Goal: Transaction & Acquisition: Obtain resource

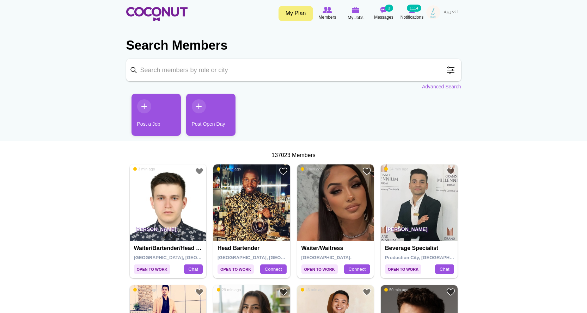
click at [185, 70] on input "Keyword" at bounding box center [293, 70] width 335 height 23
type input "hostess"
click button "Search" at bounding box center [0, 0] width 0 height 0
click at [427, 85] on link "Advanced Search" at bounding box center [441, 86] width 39 height 7
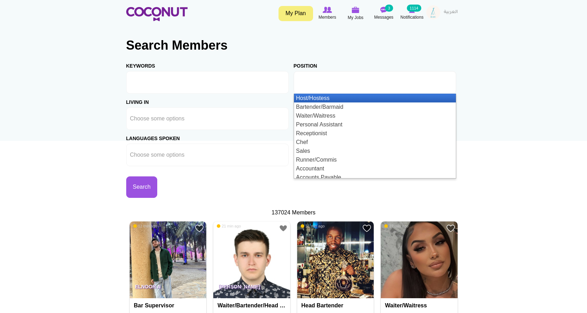
click at [342, 86] on li at bounding box center [328, 82] width 63 height 15
click at [326, 101] on li "Host/Hostess" at bounding box center [375, 98] width 162 height 9
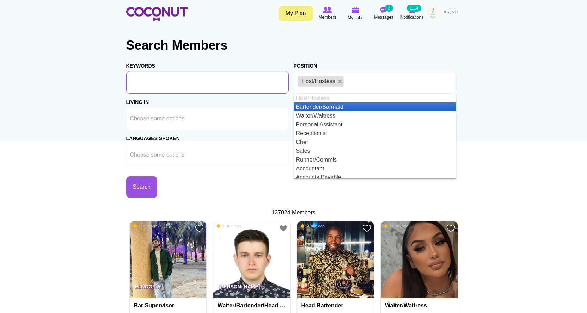
click at [202, 91] on input "Keywords" at bounding box center [207, 82] width 162 height 23
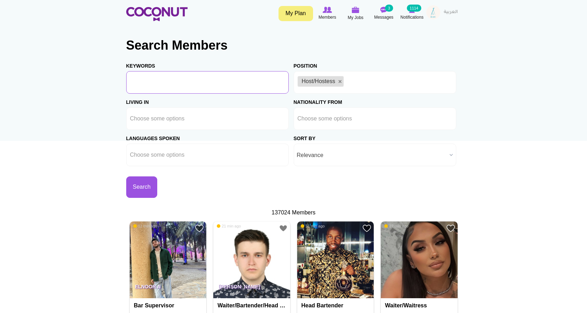
type input "[DEMOGRAPHIC_DATA]"
click at [141, 196] on button "Search" at bounding box center [141, 187] width 31 height 21
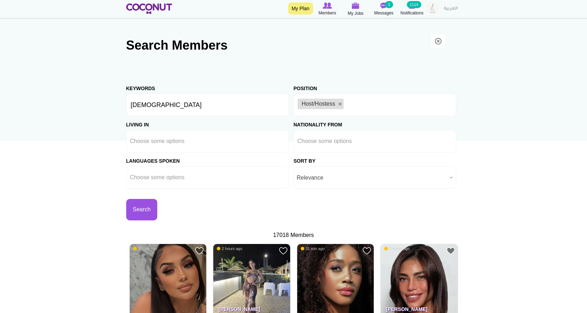
scroll to position [141, 0]
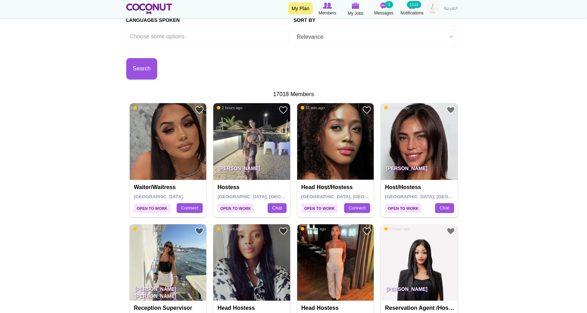
click at [253, 153] on img at bounding box center [251, 141] width 77 height 77
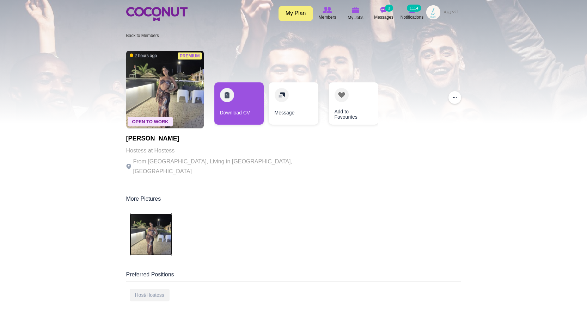
click at [158, 221] on img at bounding box center [151, 235] width 42 height 42
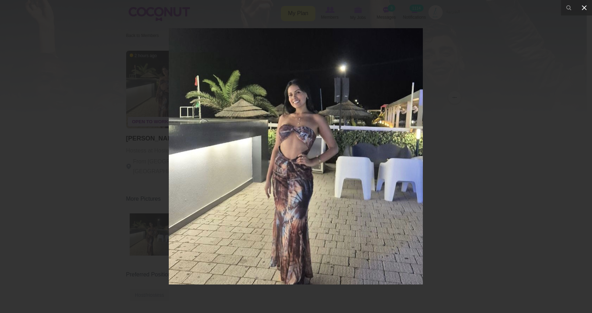
click at [585, 7] on icon at bounding box center [584, 7] width 5 height 5
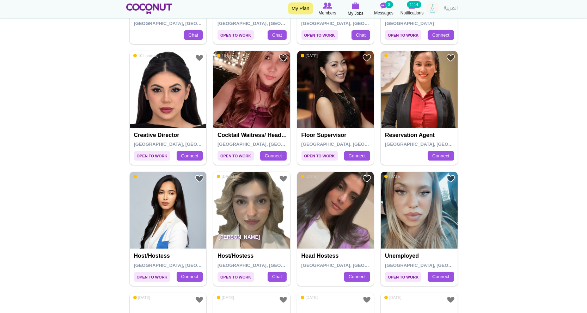
scroll to position [740, 0]
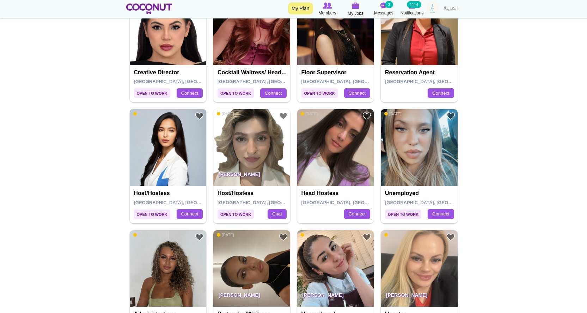
click at [158, 157] on img at bounding box center [168, 147] width 77 height 77
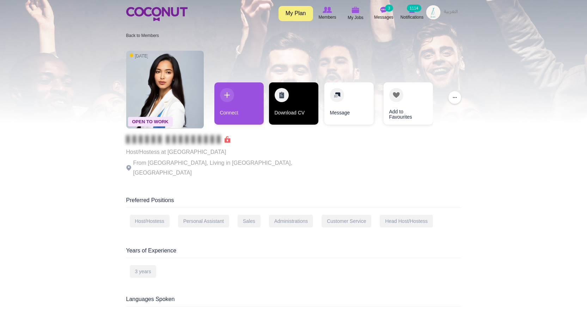
click at [296, 111] on link "Download CV" at bounding box center [293, 103] width 49 height 42
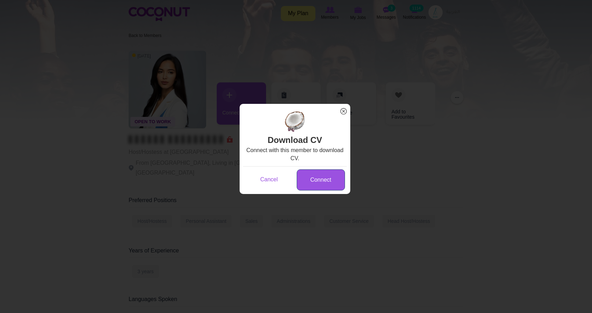
click at [327, 183] on link "Connect" at bounding box center [321, 179] width 48 height 21
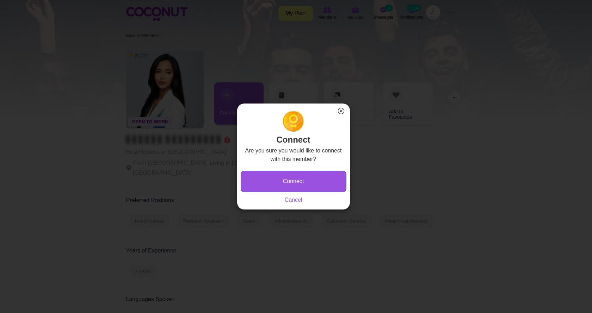
click at [291, 176] on button "Connect" at bounding box center [294, 181] width 106 height 21
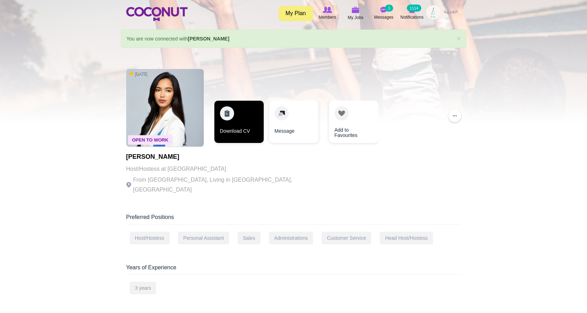
click at [246, 123] on link "Download CV" at bounding box center [238, 122] width 49 height 42
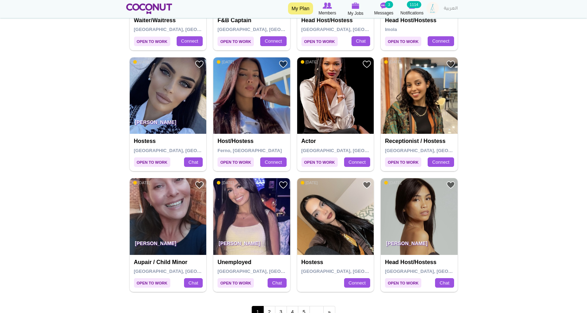
scroll to position [1198, 0]
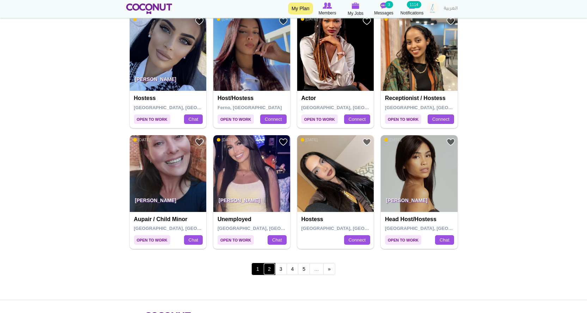
click at [272, 267] on link "2" at bounding box center [269, 269] width 12 height 12
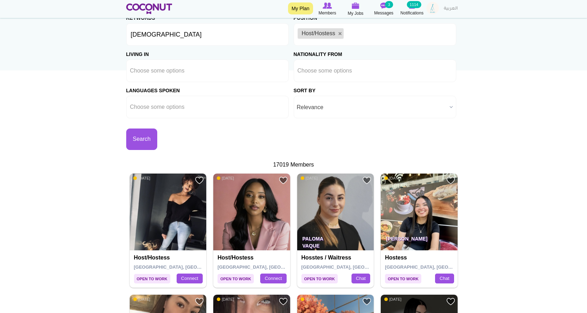
scroll to position [176, 0]
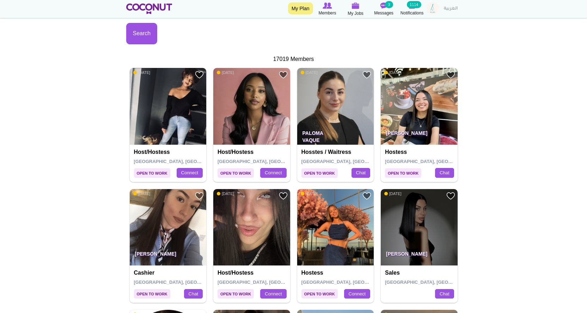
click at [331, 234] on img at bounding box center [335, 227] width 77 height 77
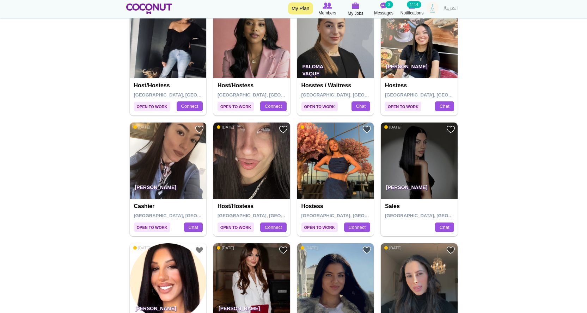
scroll to position [317, 0]
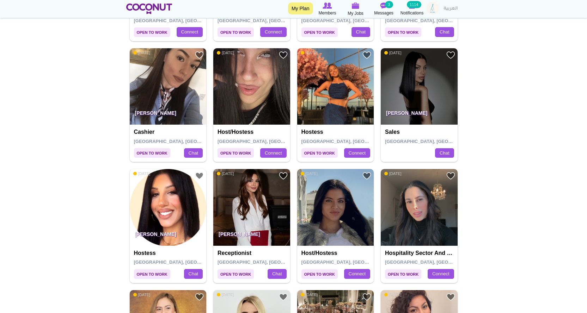
click at [249, 224] on img at bounding box center [251, 207] width 77 height 77
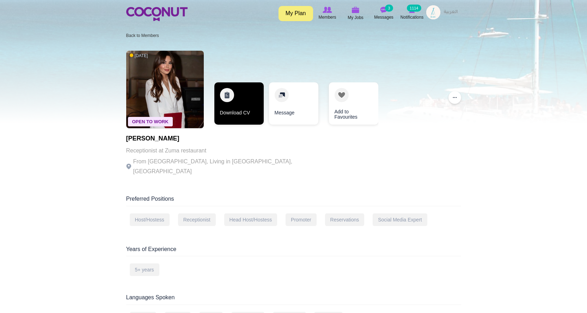
click at [233, 108] on link "Download CV" at bounding box center [238, 103] width 49 height 42
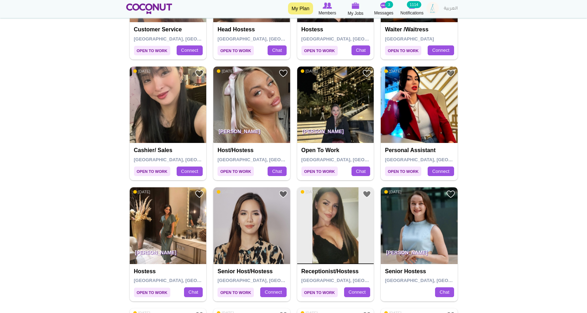
scroll to position [916, 0]
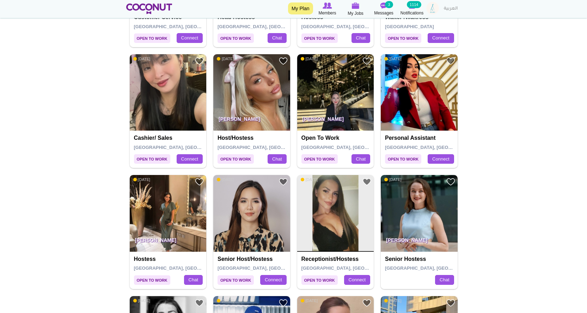
click at [166, 214] on img at bounding box center [168, 213] width 77 height 77
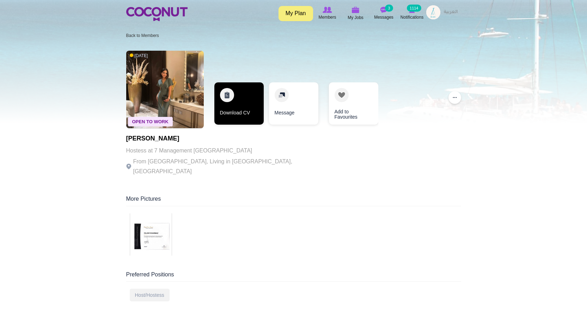
click at [248, 116] on link "Download CV" at bounding box center [238, 103] width 49 height 42
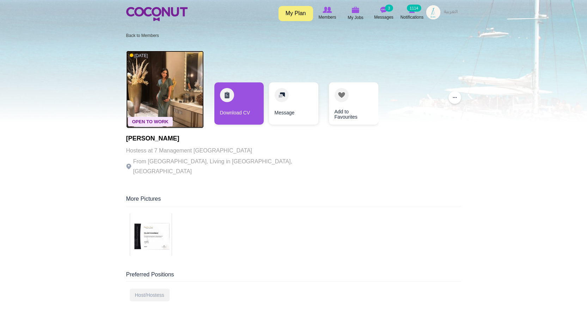
click at [162, 94] on img at bounding box center [165, 90] width 78 height 78
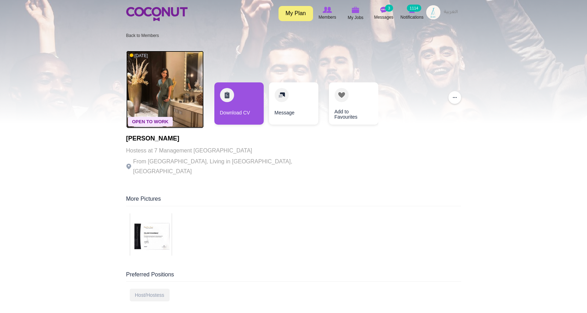
click at [161, 101] on img at bounding box center [165, 90] width 78 height 78
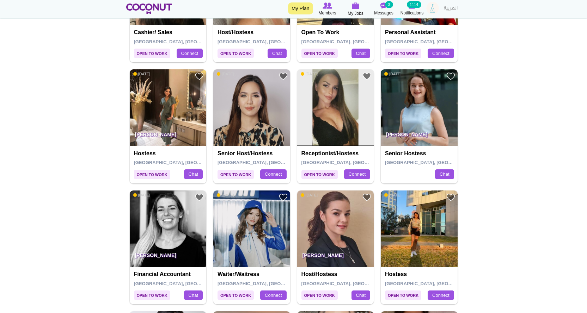
scroll to position [1198, 0]
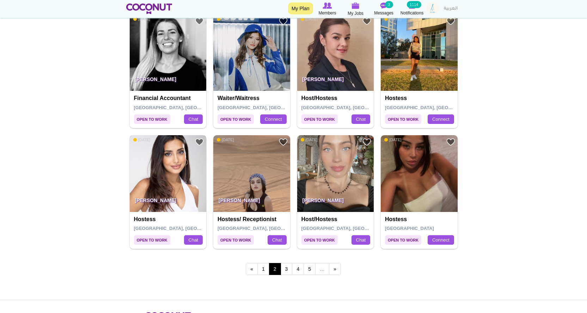
click at [140, 186] on img at bounding box center [168, 173] width 77 height 77
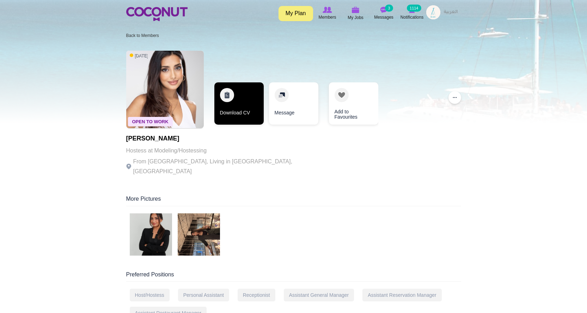
click at [249, 106] on link "Download CV" at bounding box center [238, 103] width 49 height 42
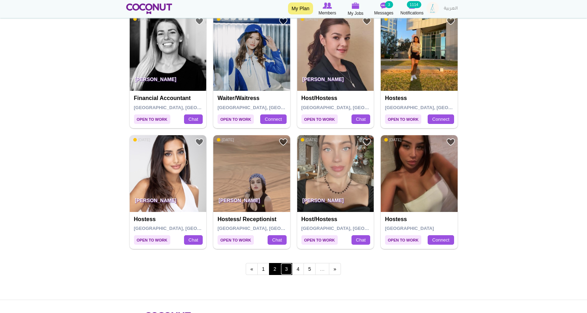
click at [286, 265] on link "3" at bounding box center [286, 269] width 12 height 12
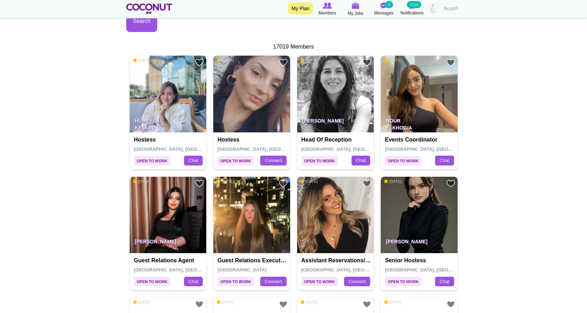
scroll to position [247, 0]
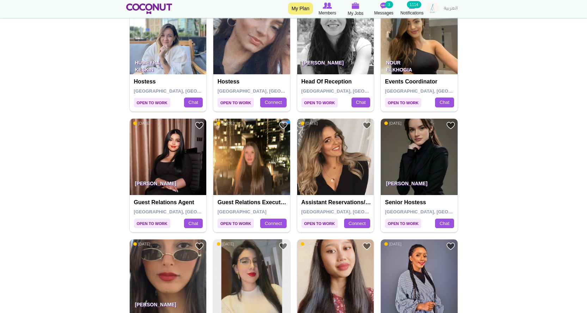
click at [333, 174] on img at bounding box center [335, 157] width 77 height 77
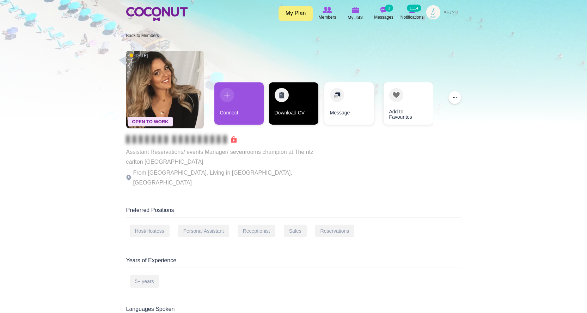
click at [281, 114] on link "Download CV" at bounding box center [293, 103] width 49 height 42
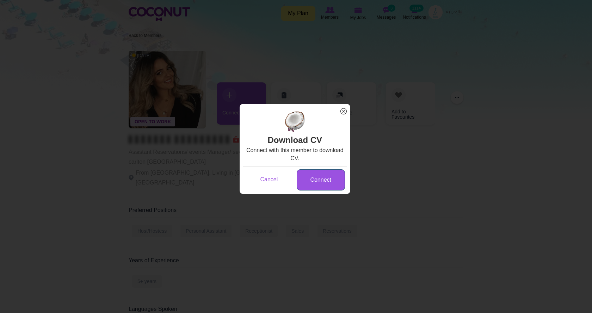
click at [314, 184] on link "Connect" at bounding box center [321, 179] width 48 height 21
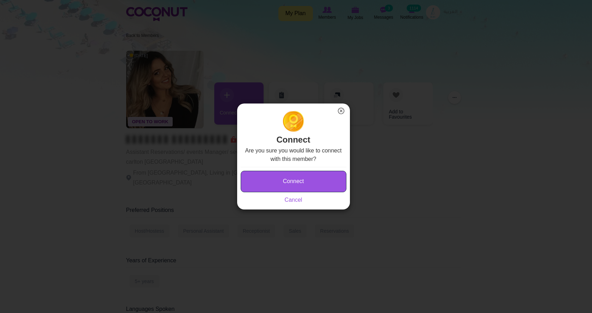
click at [314, 184] on button "Connect" at bounding box center [294, 181] width 106 height 21
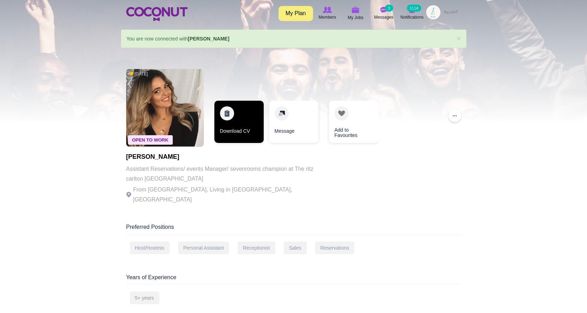
click at [250, 129] on link "Download CV" at bounding box center [238, 122] width 49 height 42
click at [224, 129] on link "Download CV" at bounding box center [238, 122] width 49 height 42
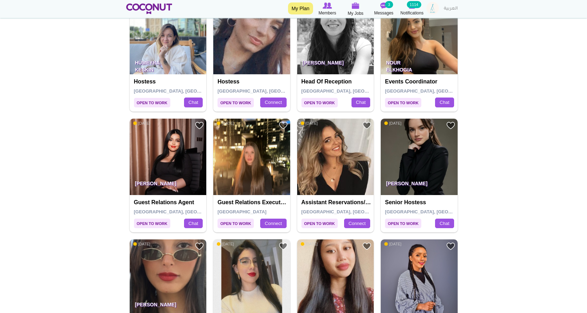
scroll to position [282, 0]
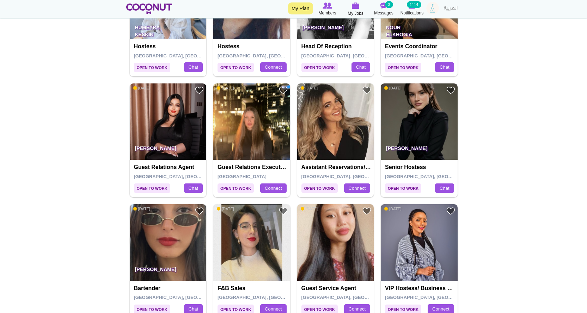
click at [413, 125] on img at bounding box center [419, 122] width 77 height 77
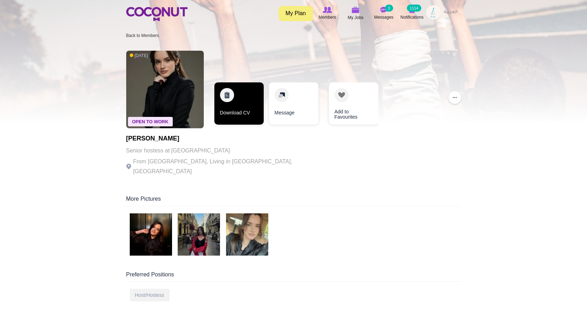
click at [229, 110] on link "Download CV" at bounding box center [238, 103] width 49 height 42
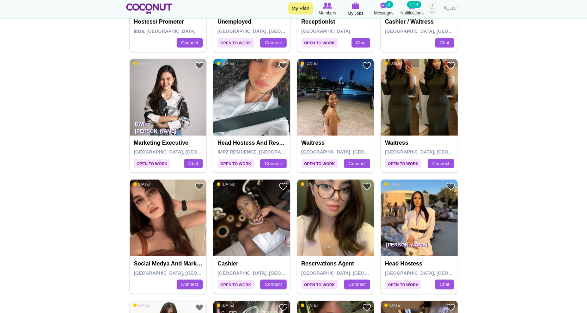
scroll to position [810, 0]
